Goal: Entertainment & Leisure: Consume media (video, audio)

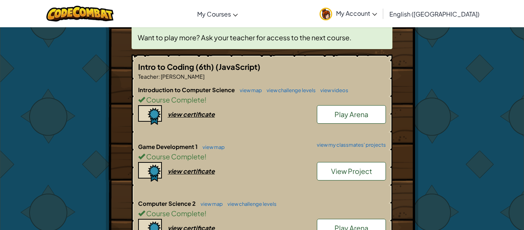
scroll to position [153, 0]
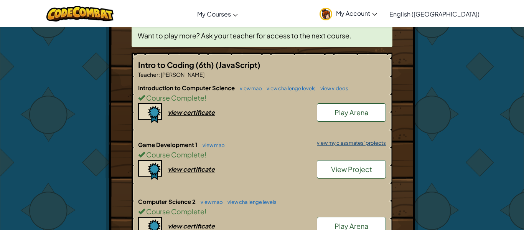
click at [344, 143] on link "view my classmates' projects" at bounding box center [349, 142] width 73 height 5
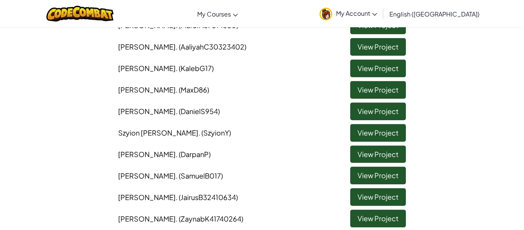
scroll to position [139, 0]
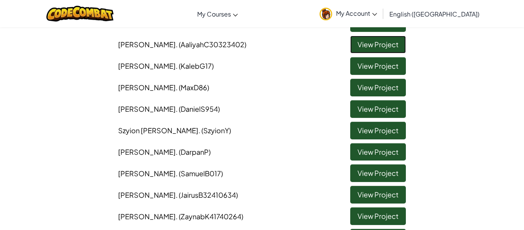
click at [366, 42] on link "View Project" at bounding box center [378, 45] width 56 height 18
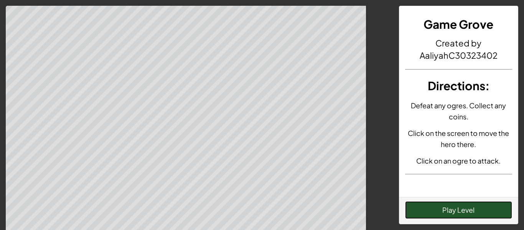
click at [497, 218] on button "Play Level" at bounding box center [458, 210] width 107 height 18
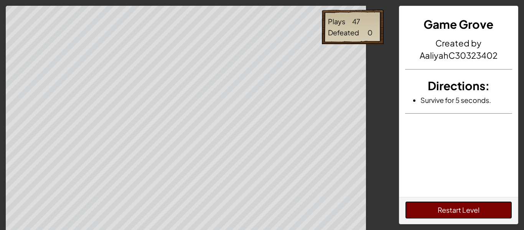
click at [484, 213] on button "Restart Level" at bounding box center [458, 210] width 107 height 18
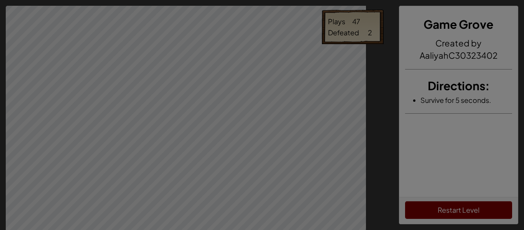
click at [134, 139] on div at bounding box center [262, 115] width 524 height 230
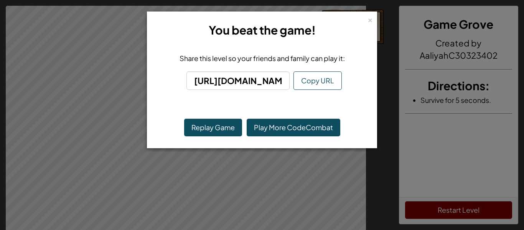
click at [134, 139] on div "× You beat the game! Share this level so your friends and family can play it: […" at bounding box center [262, 115] width 524 height 230
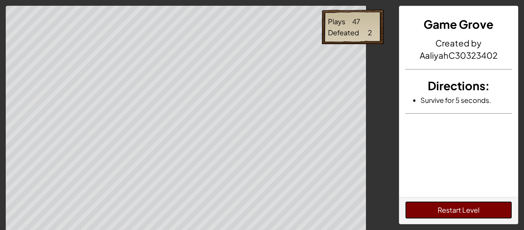
click at [421, 207] on button "Restart Level" at bounding box center [458, 210] width 107 height 18
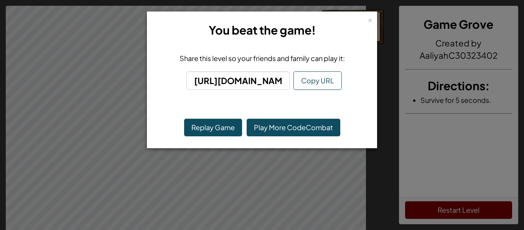
click at [134, 141] on div "× You beat the game! Share this level so your friends and family can play it: […" at bounding box center [262, 115] width 524 height 230
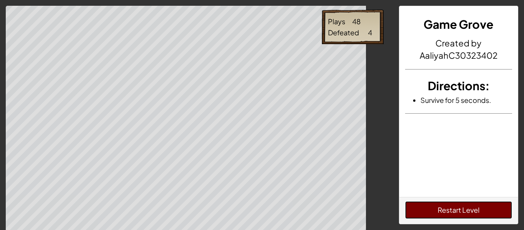
click at [462, 218] on button "Restart Level" at bounding box center [458, 210] width 107 height 18
